Goal: Communication & Community: Answer question/provide support

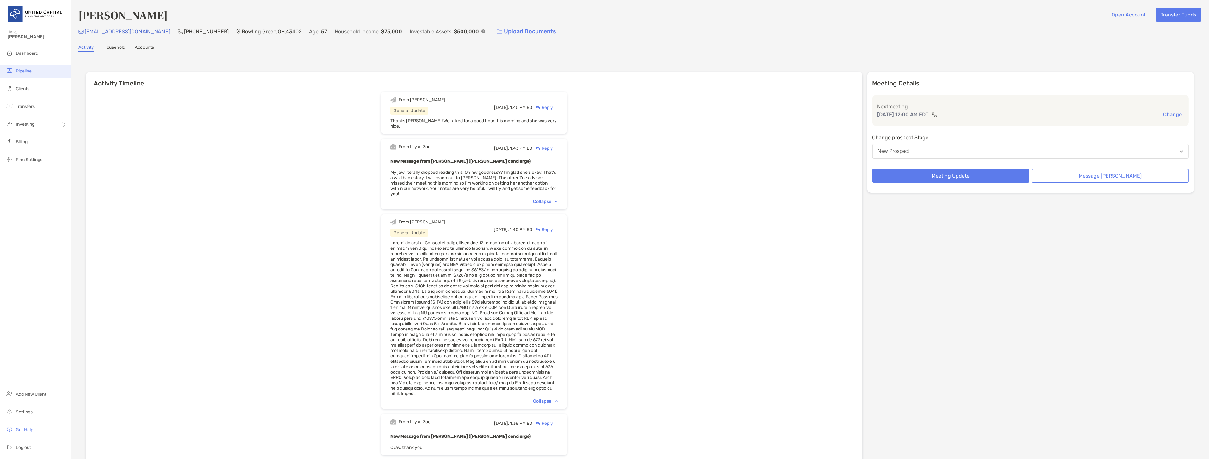
click at [29, 70] on span "Pipeline" at bounding box center [24, 70] width 16 height 5
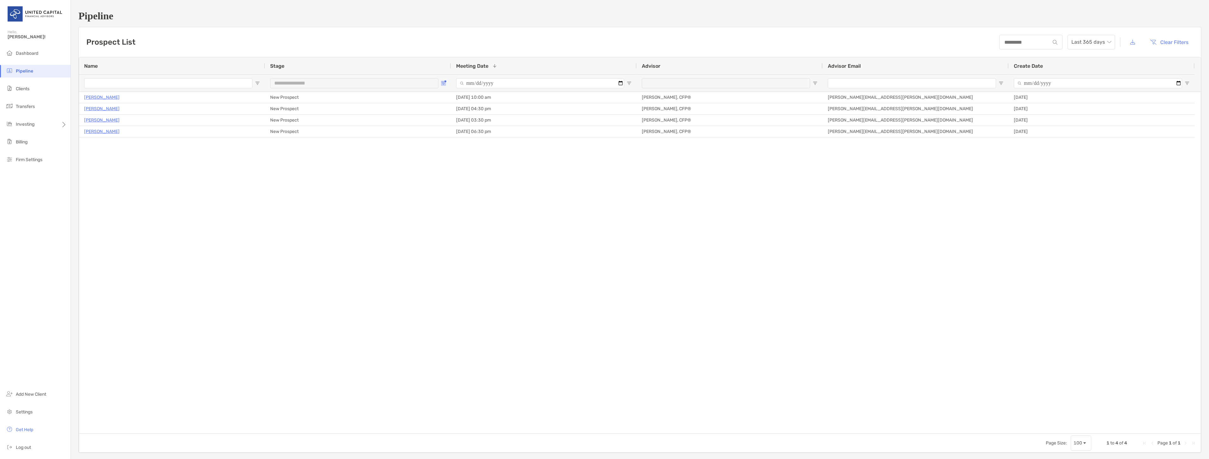
click at [446, 81] on button "Open Filter Menu" at bounding box center [443, 83] width 5 height 5
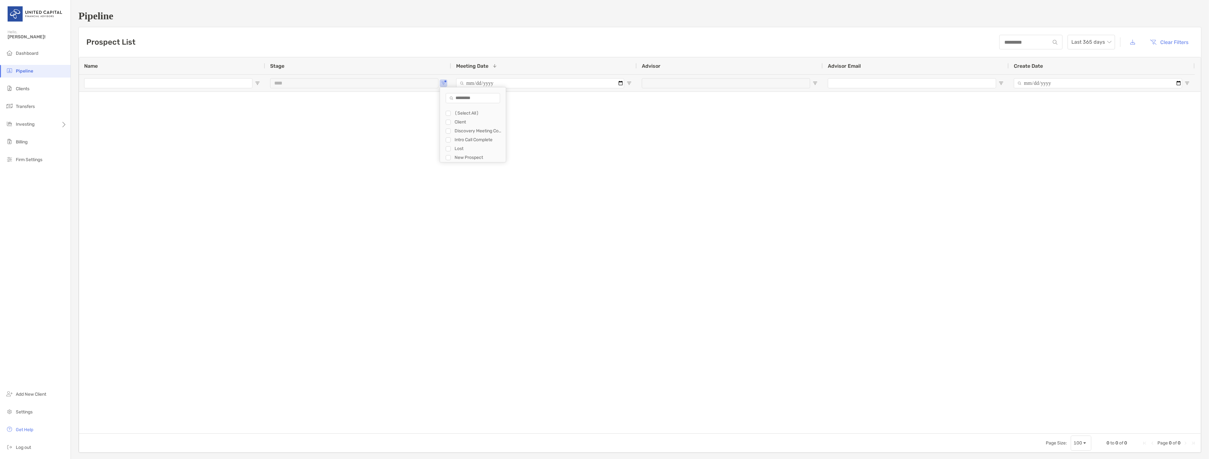
type input "**********"
click at [90, 90] on div at bounding box center [168, 83] width 168 height 17
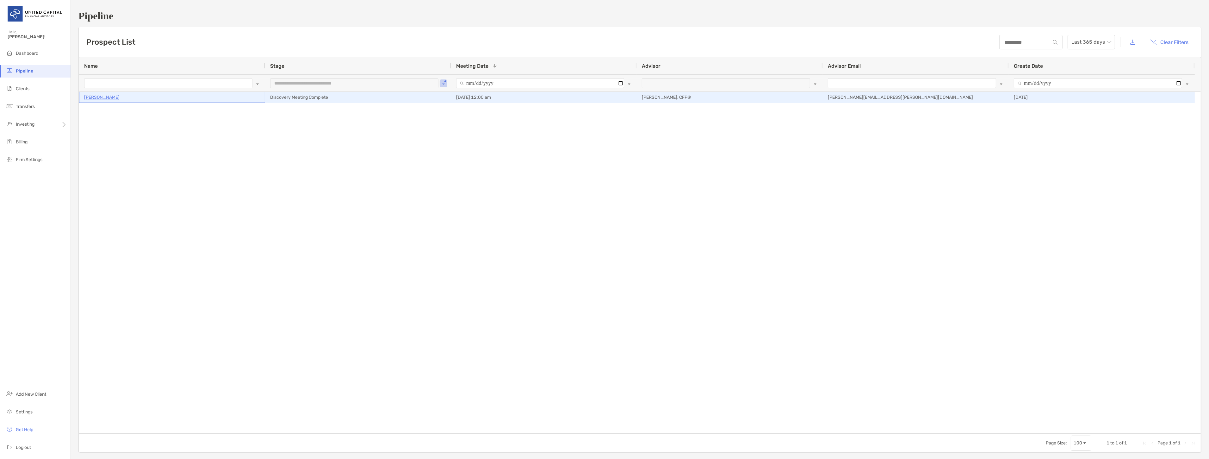
click at [90, 94] on p "John Carpenter" at bounding box center [101, 97] width 35 height 8
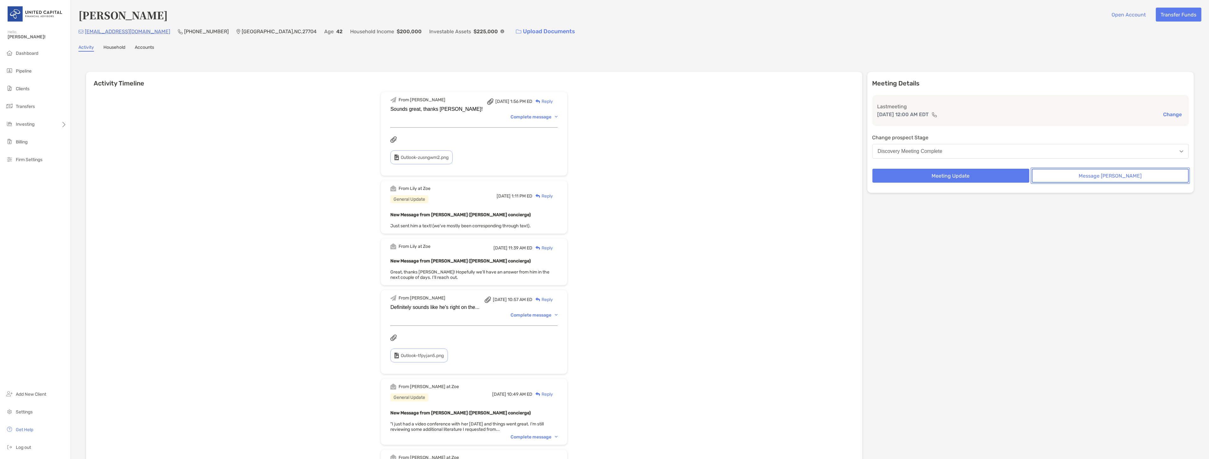
click at [1088, 172] on button "Message Zoe" at bounding box center [1110, 176] width 157 height 14
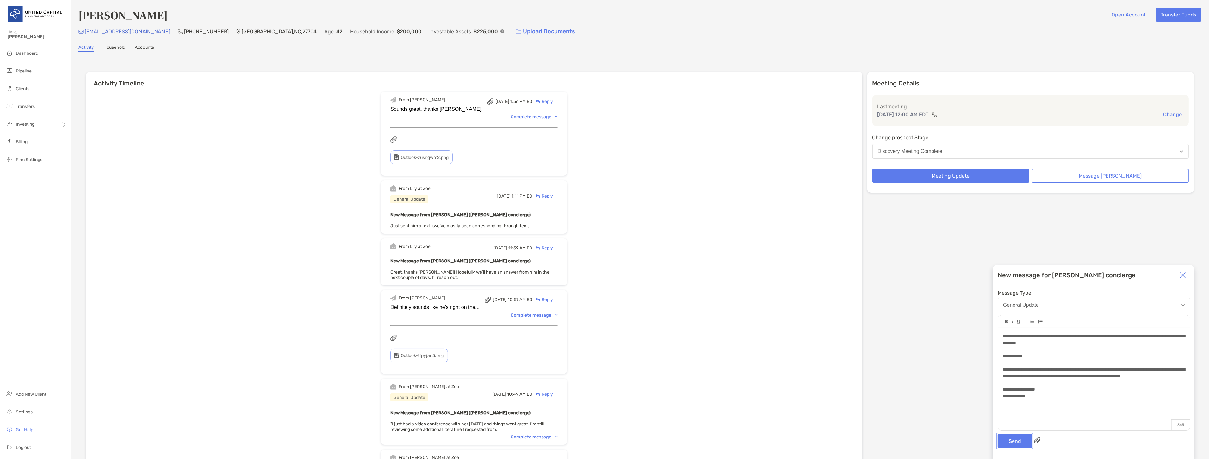
click at [1018, 445] on button "Send" at bounding box center [1015, 441] width 34 height 14
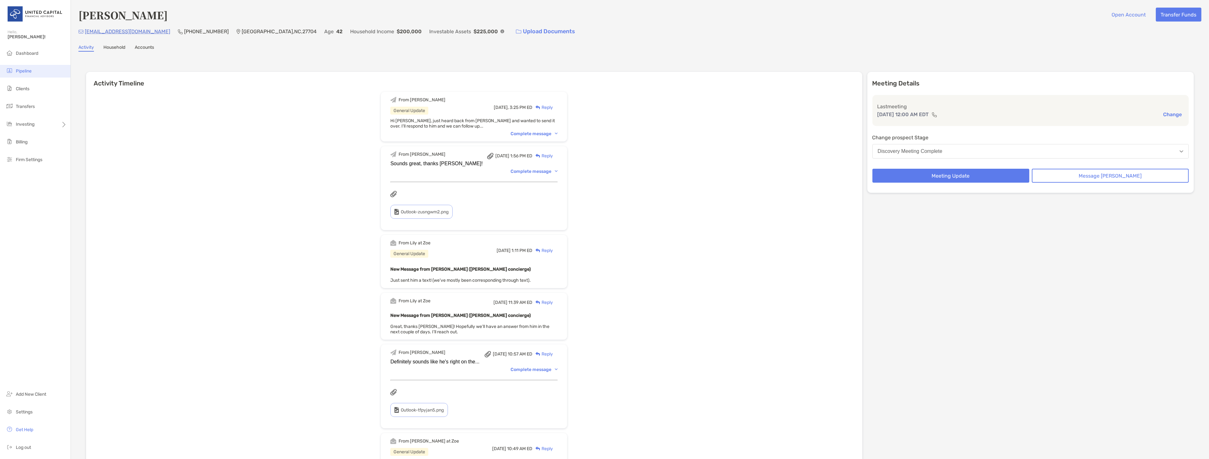
click at [30, 66] on li "Pipeline" at bounding box center [35, 71] width 71 height 13
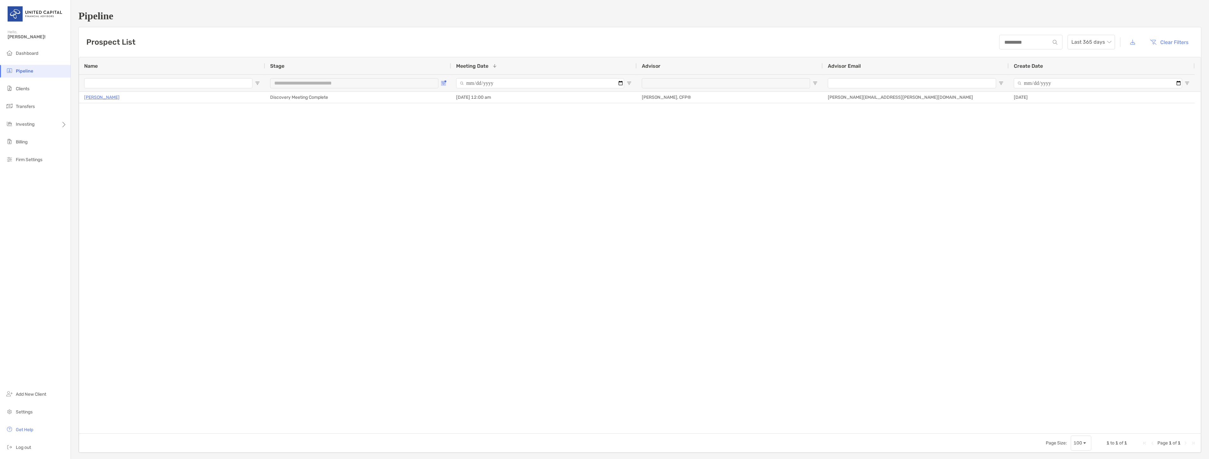
click at [443, 83] on span "Open Filter Menu" at bounding box center [443, 83] width 5 height 5
click at [446, 156] on div "Filter List" at bounding box center [448, 157] width 5 height 5
click at [451, 158] on div "Filter List" at bounding box center [448, 157] width 5 height 5
type input "**********"
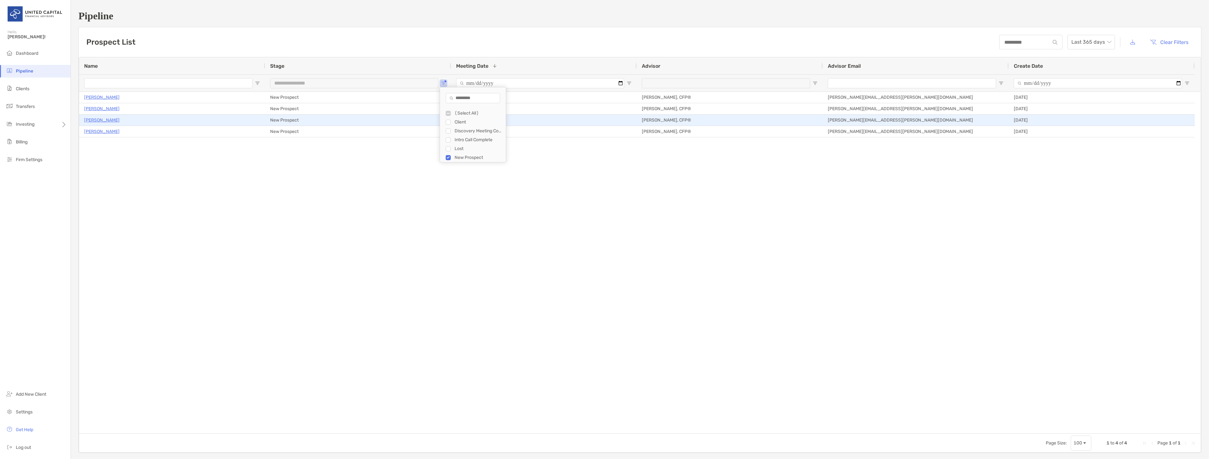
click at [117, 118] on p "Lynsey Vallandingham" at bounding box center [101, 120] width 35 height 8
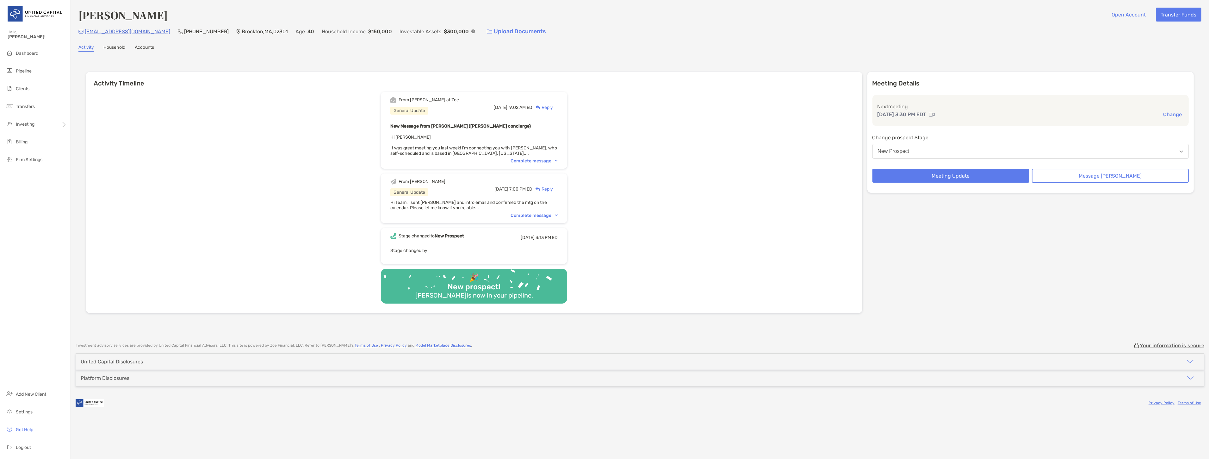
click at [556, 159] on div "Complete message" at bounding box center [534, 160] width 47 height 5
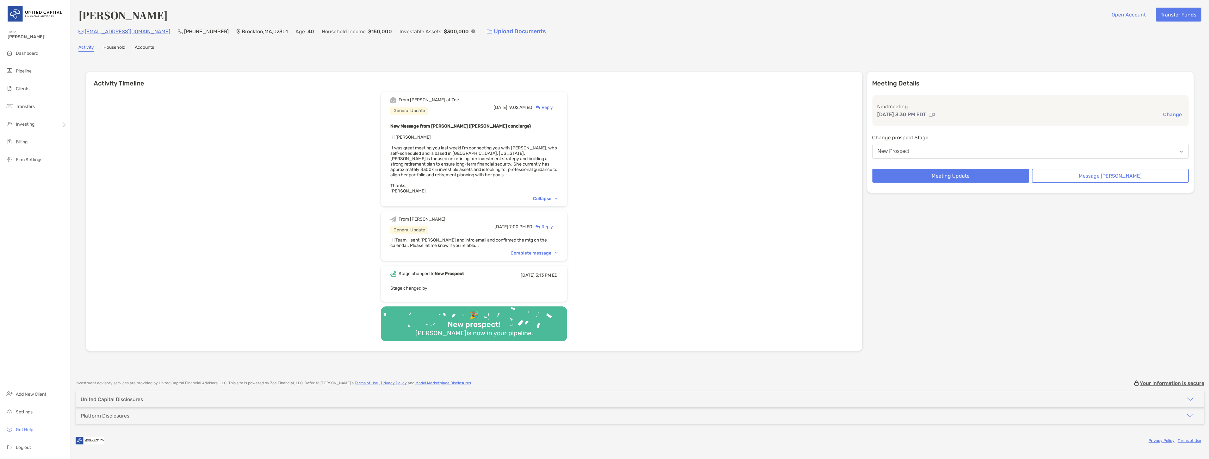
click at [348, 159] on div "From Brendan at Zoe General Update Today, 9:02 AM ED Reply New Message from Bre…" at bounding box center [474, 219] width 776 height 264
click at [43, 75] on li "Pipeline" at bounding box center [35, 71] width 71 height 13
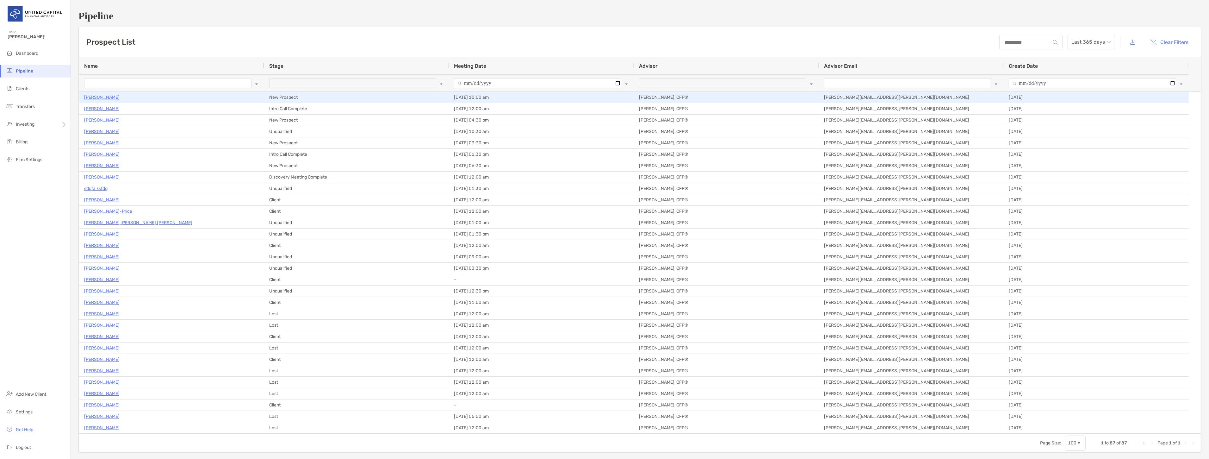
type input "**********"
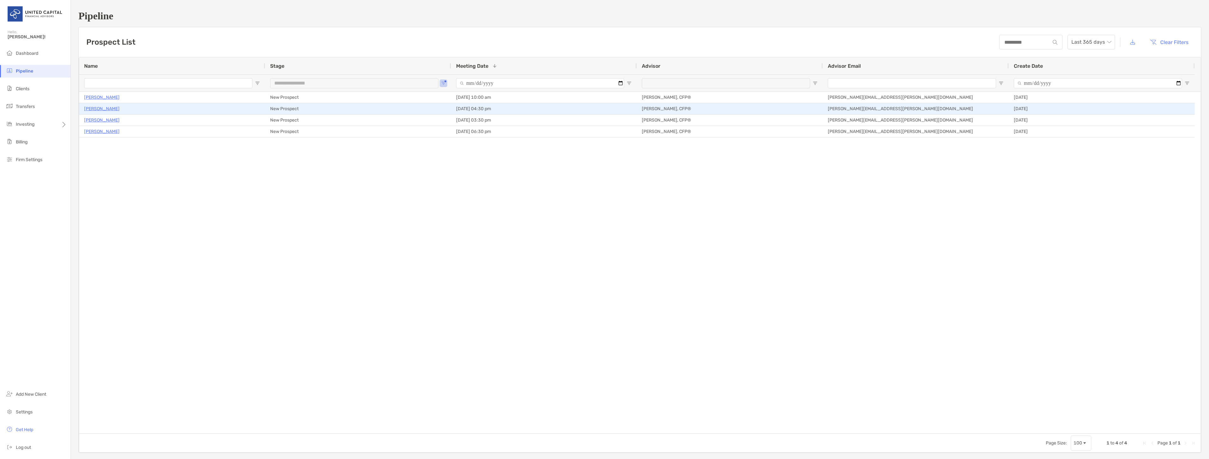
click at [109, 110] on p "[PERSON_NAME]" at bounding box center [101, 109] width 35 height 8
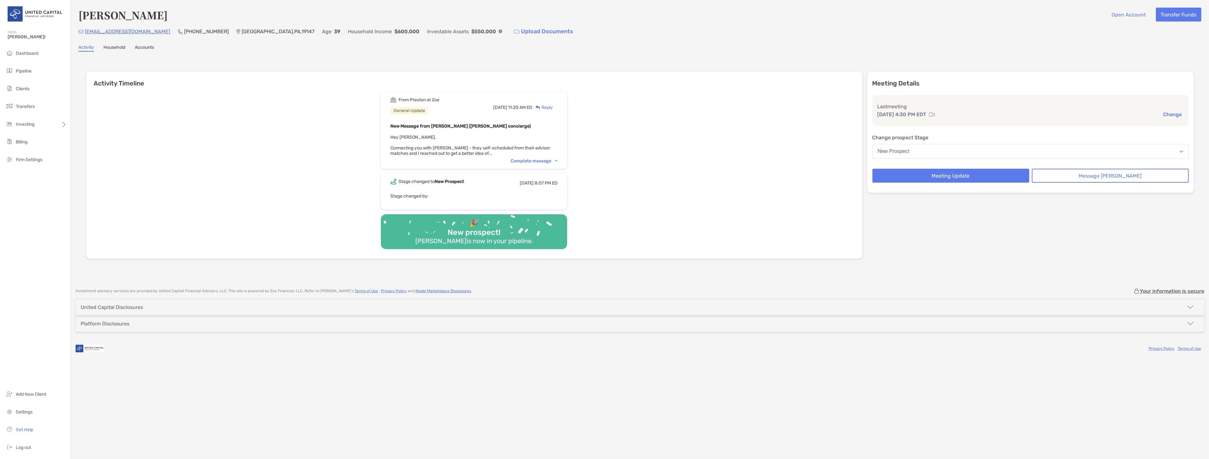
click at [546, 158] on div "Complete message" at bounding box center [534, 160] width 47 height 5
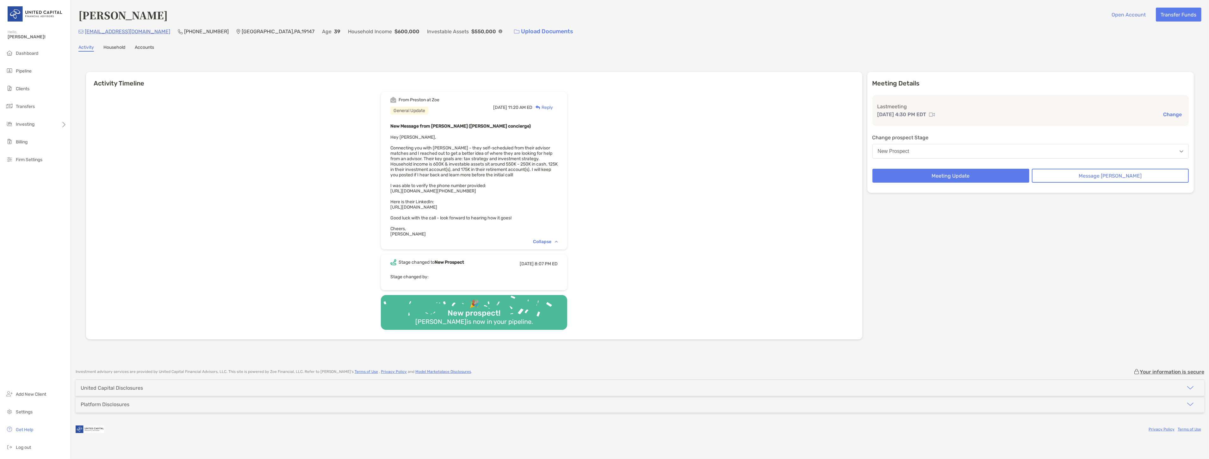
drag, startPoint x: 489, startPoint y: 204, endPoint x: 400, endPoint y: 205, distance: 88.3
click at [400, 205] on div "From [PERSON_NAME] at [PERSON_NAME] General Update [DATE] 11:20 AM ED Reply New…" at bounding box center [474, 171] width 186 height 158
click at [515, 203] on div "New Message from [PERSON_NAME] ([PERSON_NAME] concierge) Hey [PERSON_NAME], Con…" at bounding box center [473, 179] width 167 height 115
